Goal: Task Accomplishment & Management: Use online tool/utility

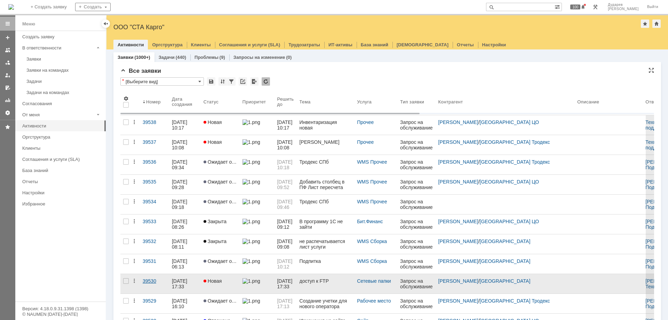
click at [147, 280] on div "39530" at bounding box center [155, 281] width 24 height 6
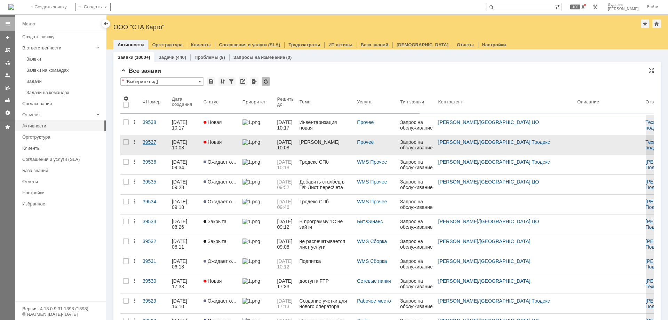
click at [151, 143] on div "39537" at bounding box center [155, 142] width 24 height 6
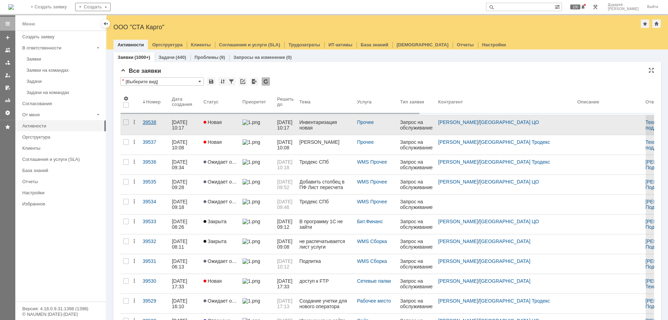
click at [151, 121] on div "39538" at bounding box center [155, 122] width 24 height 6
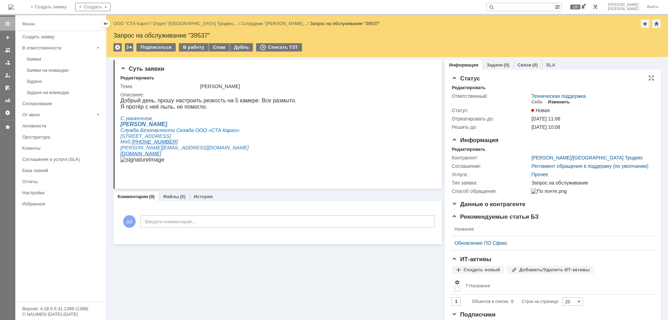
click at [555, 102] on div "Изменить" at bounding box center [559, 102] width 22 height 6
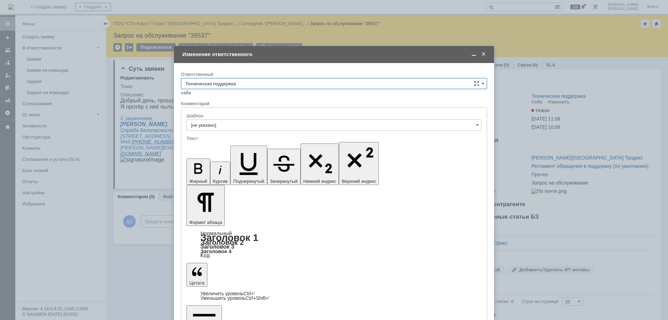
click at [209, 86] on input "Техническая поддержка" at bounding box center [334, 83] width 306 height 11
click at [241, 123] on div "[PERSON_NAME]" at bounding box center [333, 119] width 305 height 11
type input "[PERSON_NAME]"
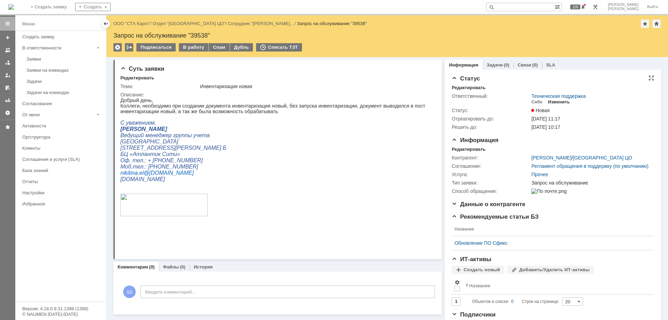
click at [551, 101] on div "Изменить" at bounding box center [559, 102] width 22 height 6
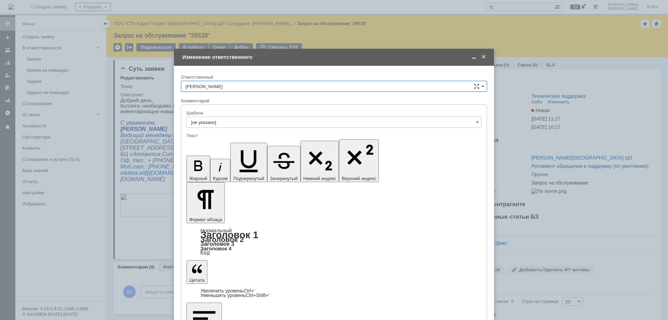
click at [244, 84] on input "[PERSON_NAME]" at bounding box center [334, 86] width 306 height 11
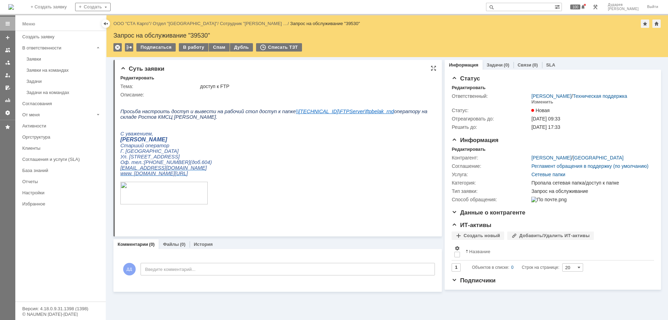
drag, startPoint x: 314, startPoint y: 112, endPoint x: 235, endPoint y: 138, distance: 83.5
click at [235, 136] on p "С уважением," at bounding box center [276, 134] width 312 height 6
click at [189, 49] on div "В работу" at bounding box center [194, 47] width 30 height 8
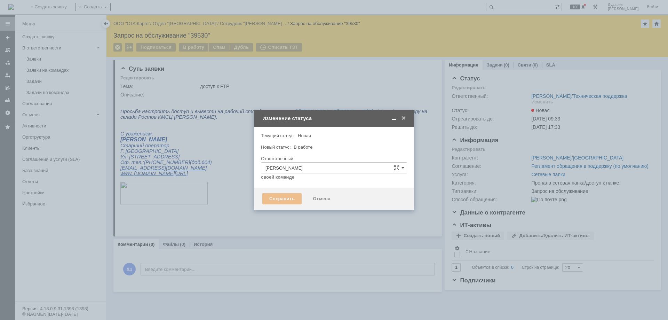
type input "Пропала сетевая папка/доступ к папке"
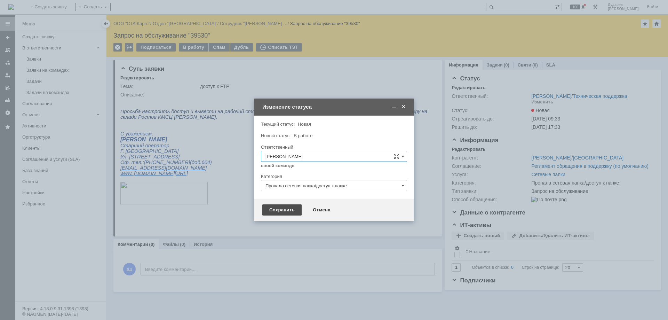
click at [279, 210] on div "Сохранить" at bounding box center [281, 209] width 39 height 11
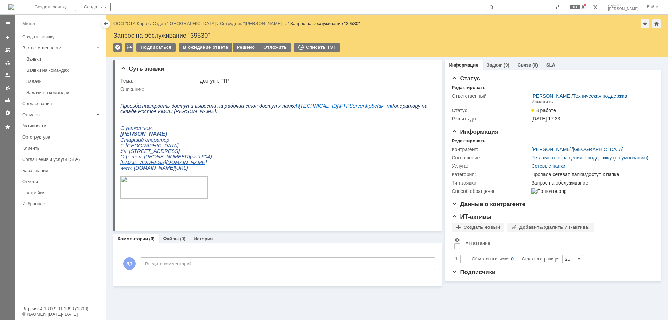
click at [239, 52] on div "Подписаться В ожидание ответа Решено Отложить Списать ТЗТ" at bounding box center [386, 50] width 547 height 15
click at [240, 48] on div "Решено" at bounding box center [246, 47] width 26 height 8
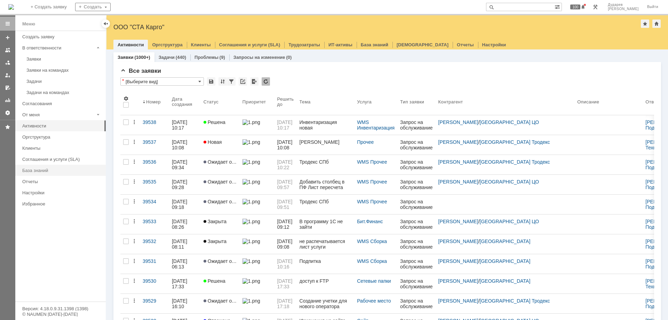
click at [0, 242] on div at bounding box center [7, 167] width 15 height 304
